Goal: Task Accomplishment & Management: Manage account settings

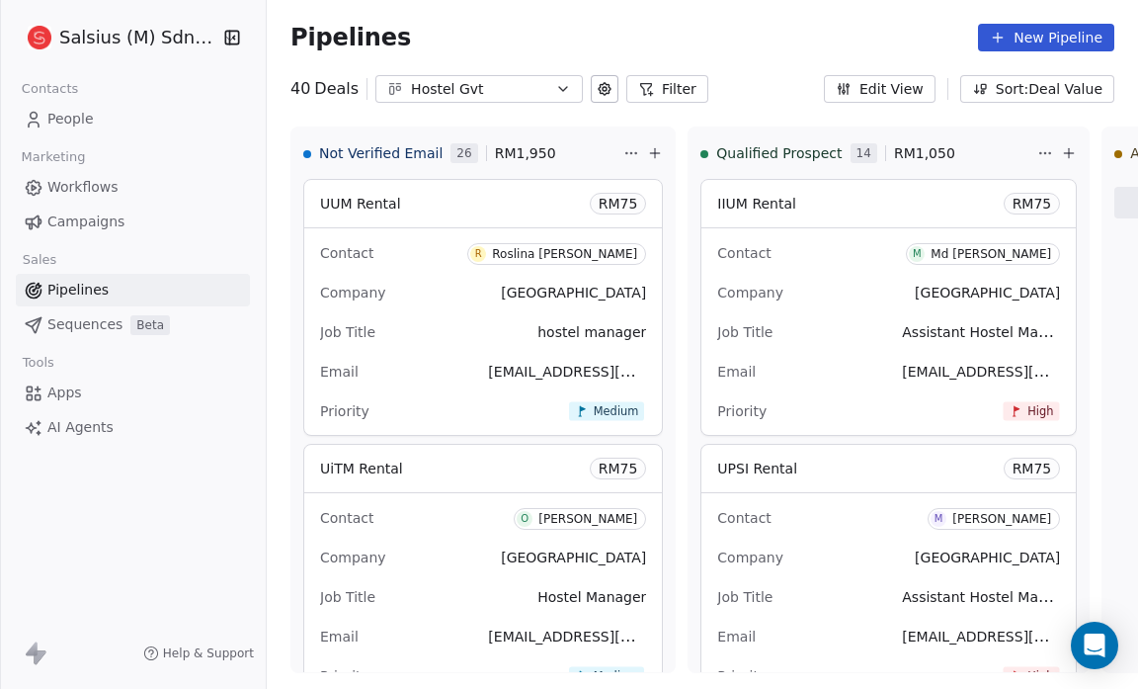
click at [151, 287] on link "Pipelines" at bounding box center [133, 290] width 234 height 33
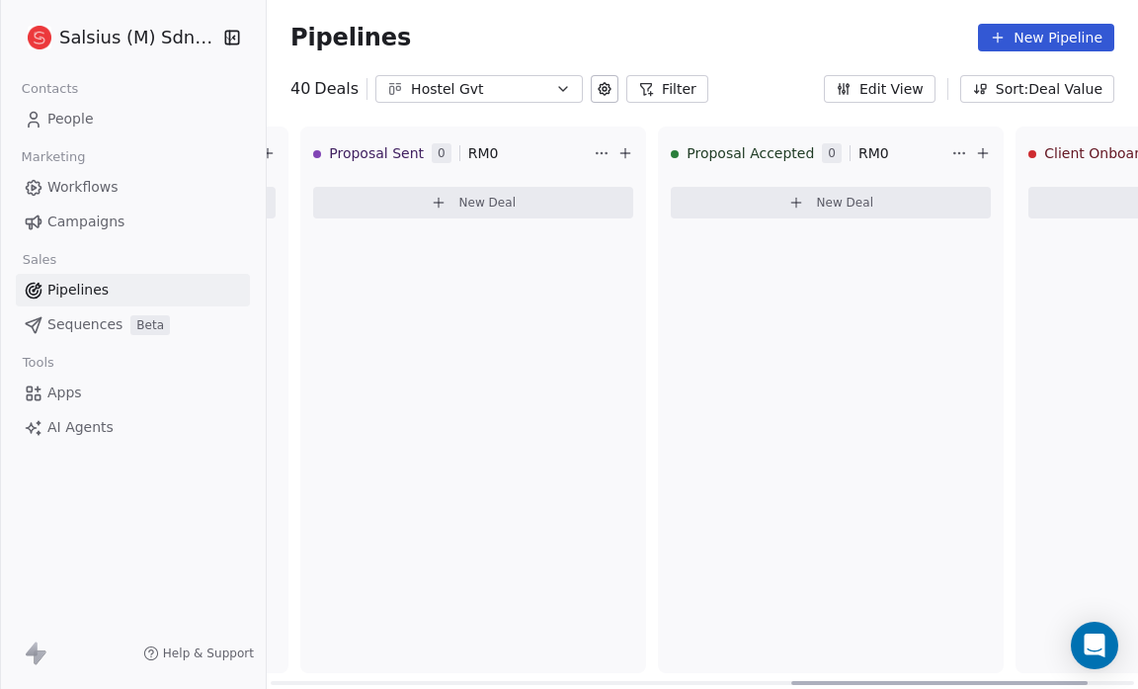
scroll to position [0, 1513]
click at [599, 91] on icon at bounding box center [605, 89] width 16 height 16
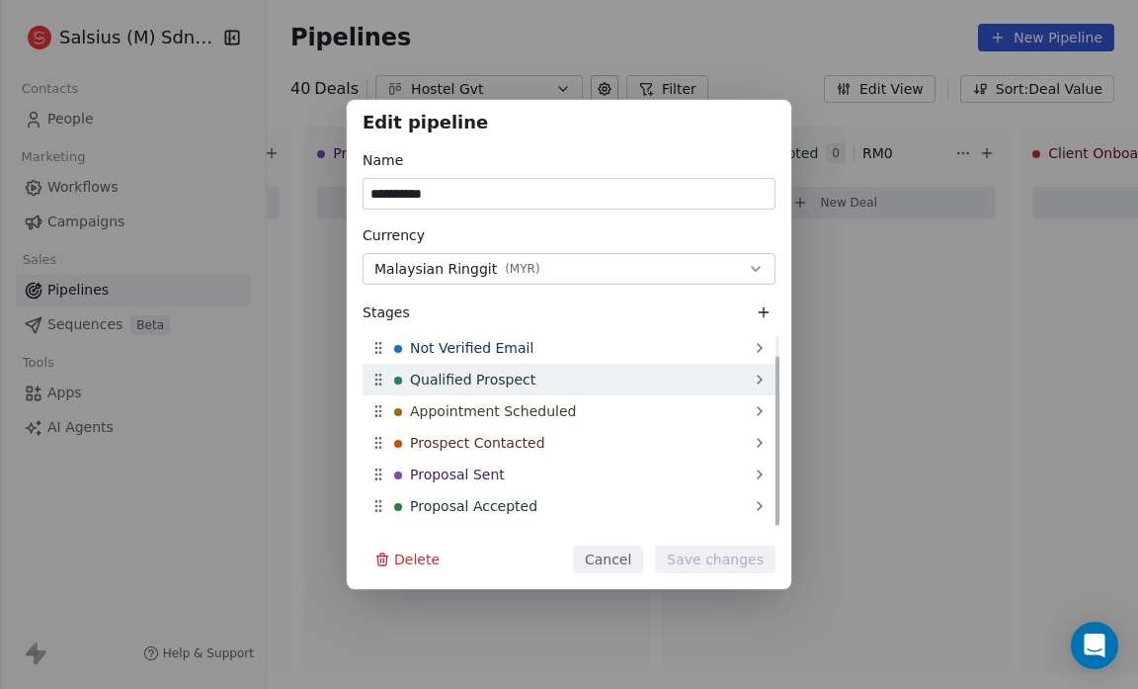
scroll to position [24, 0]
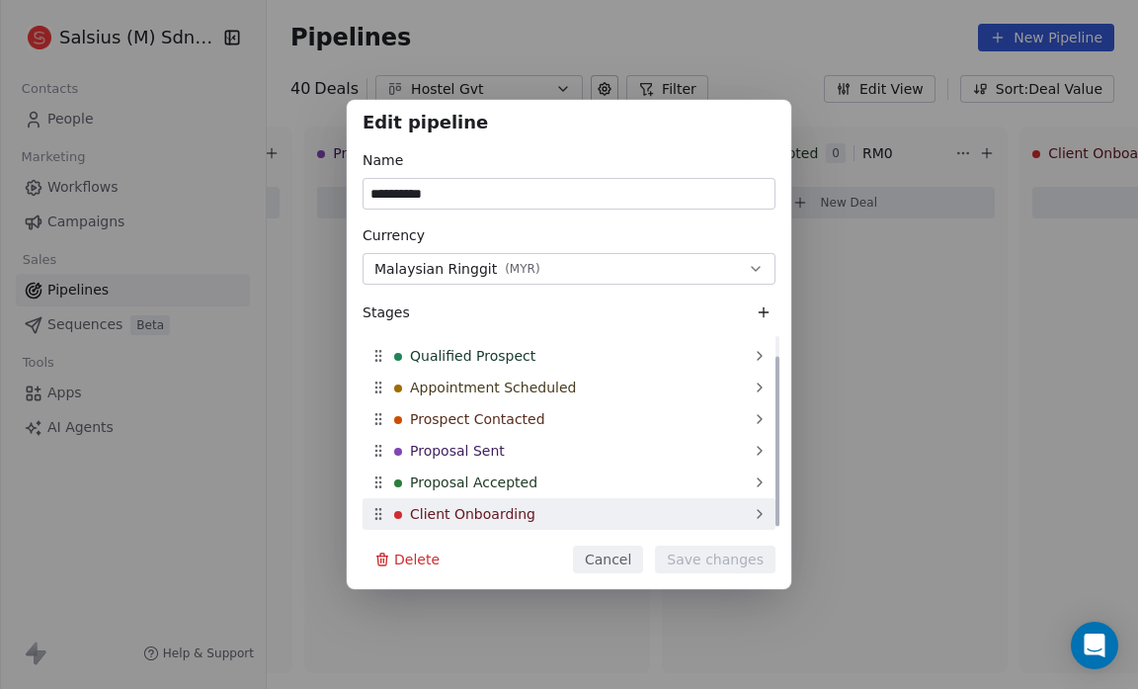
click at [376, 516] on icon at bounding box center [378, 514] width 16 height 16
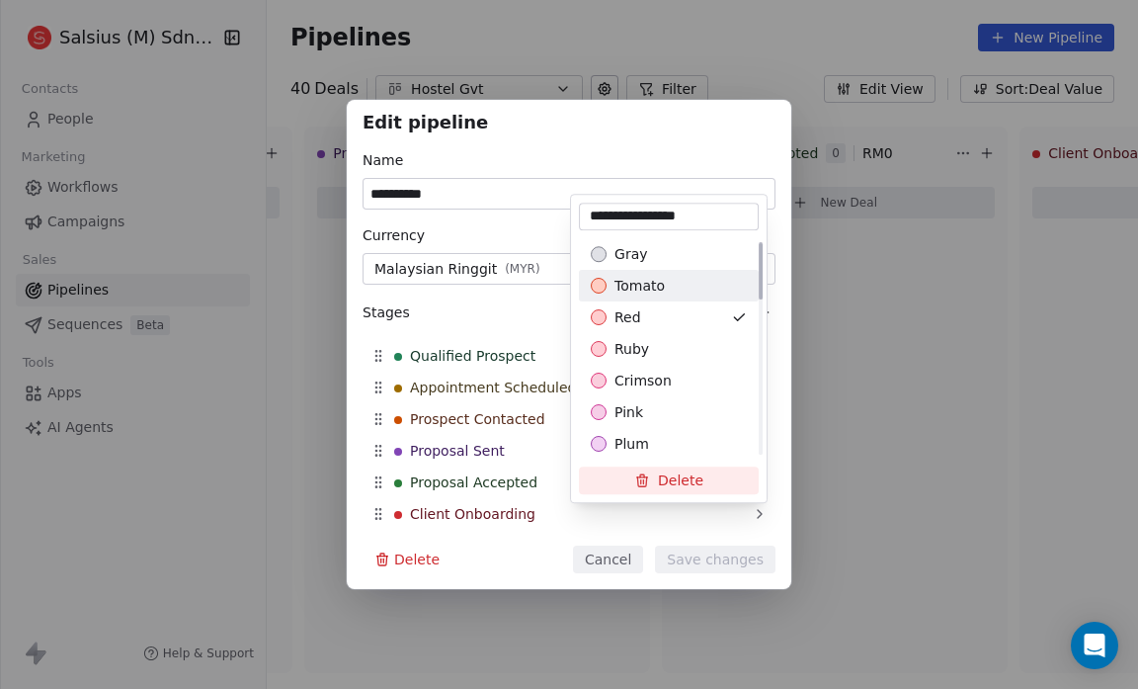
click at [653, 288] on span "tomato" at bounding box center [640, 286] width 50 height 20
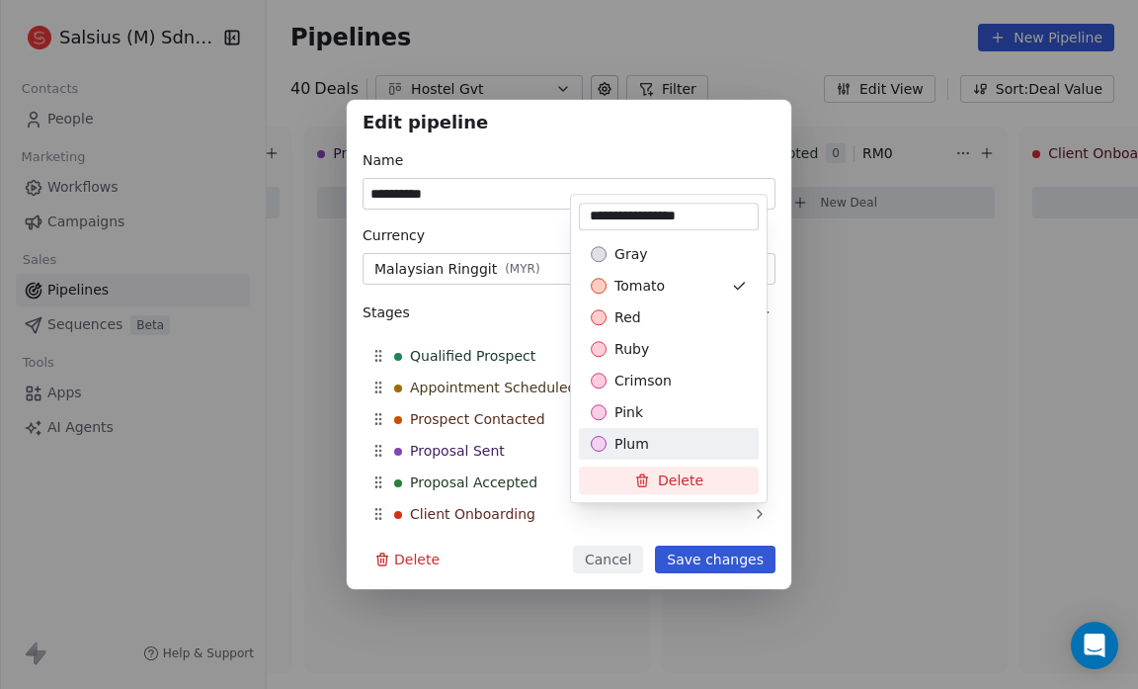
click at [706, 560] on div "**********" at bounding box center [569, 345] width 1138 height 490
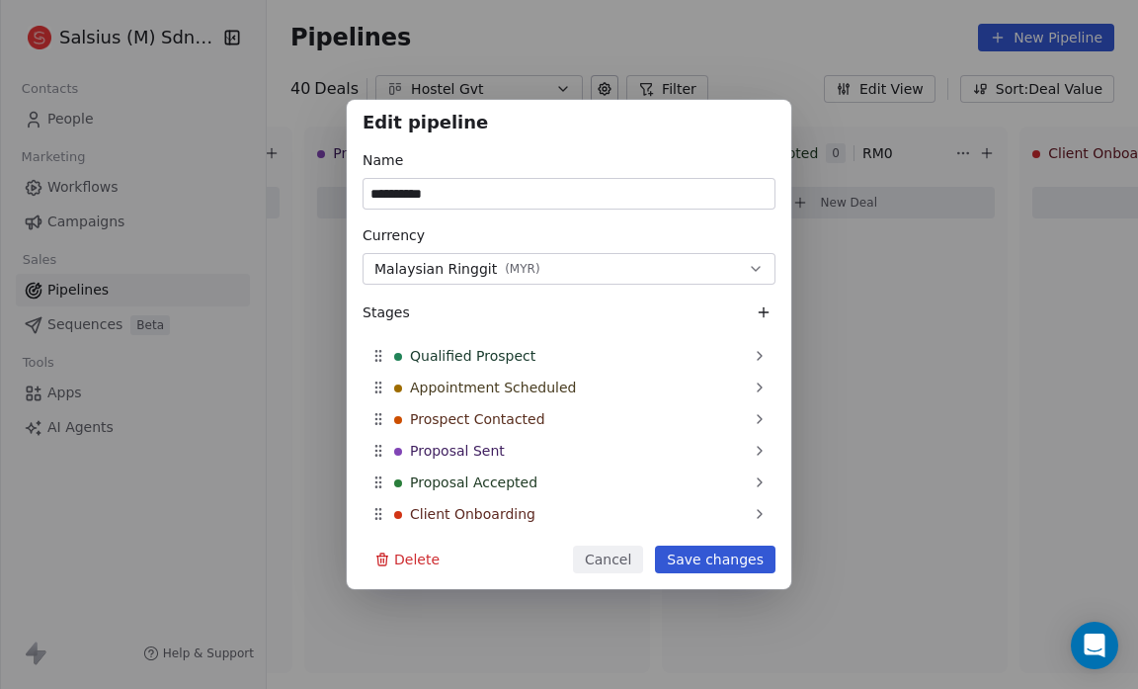
click at [706, 560] on button "Save changes" at bounding box center [715, 559] width 121 height 28
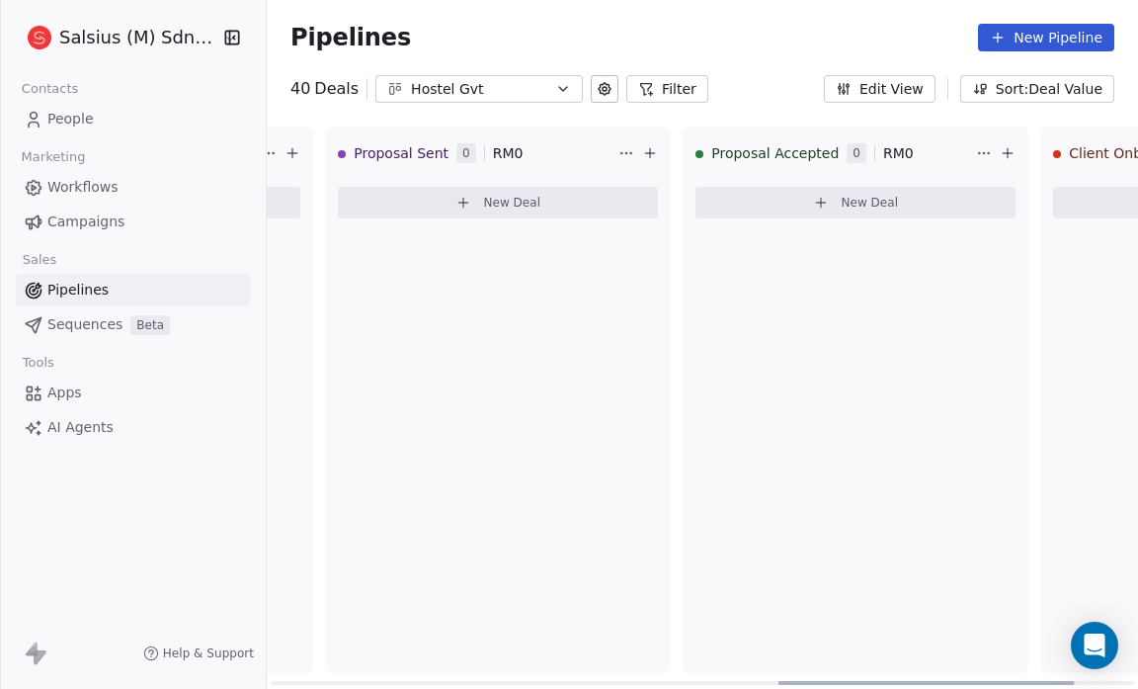
scroll to position [0, 1494]
